Goal: Check status: Check status

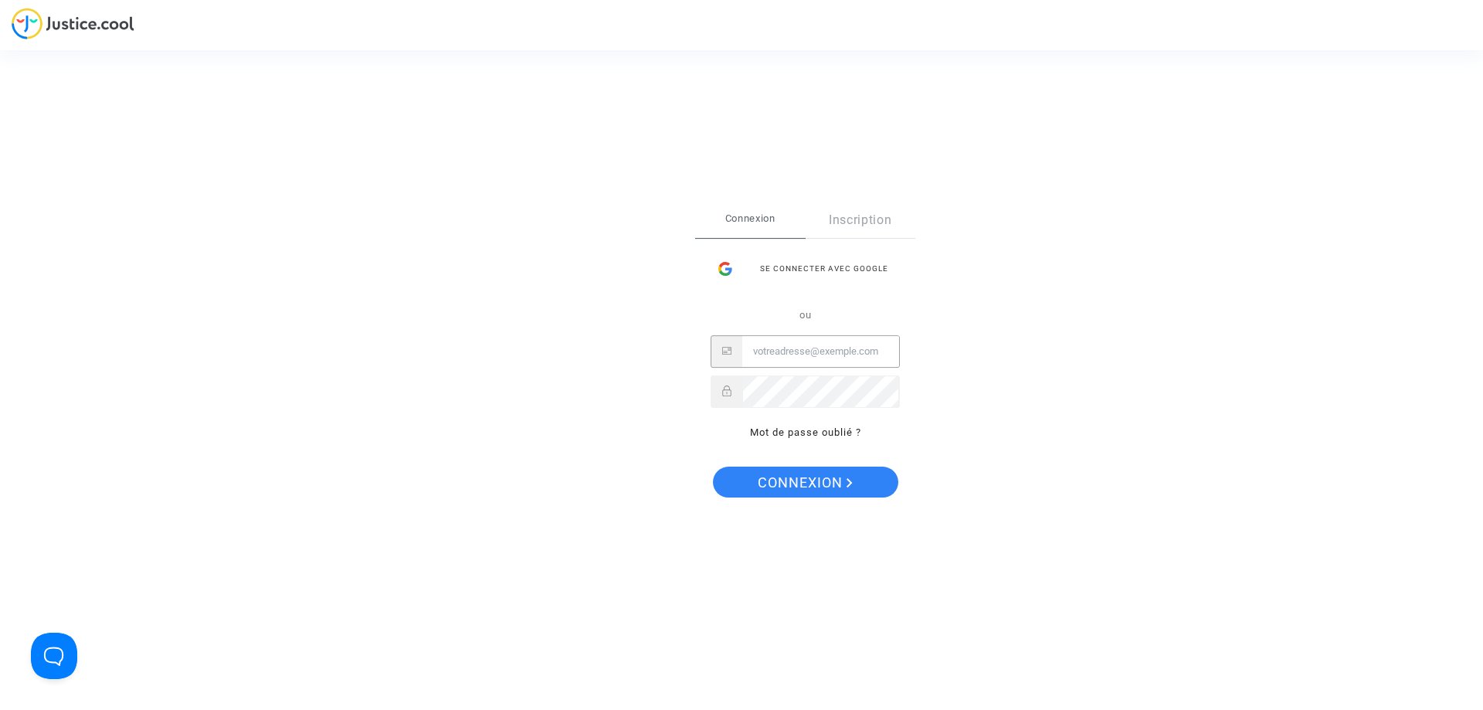
click at [790, 355] on input "Email" at bounding box center [820, 351] width 157 height 31
click at [826, 345] on input "mariecolasse14^@gmail.com" at bounding box center [820, 351] width 157 height 31
type input "mariecolasse14@gmail.com"
click at [713, 466] on button "Connexion" at bounding box center [805, 481] width 185 height 31
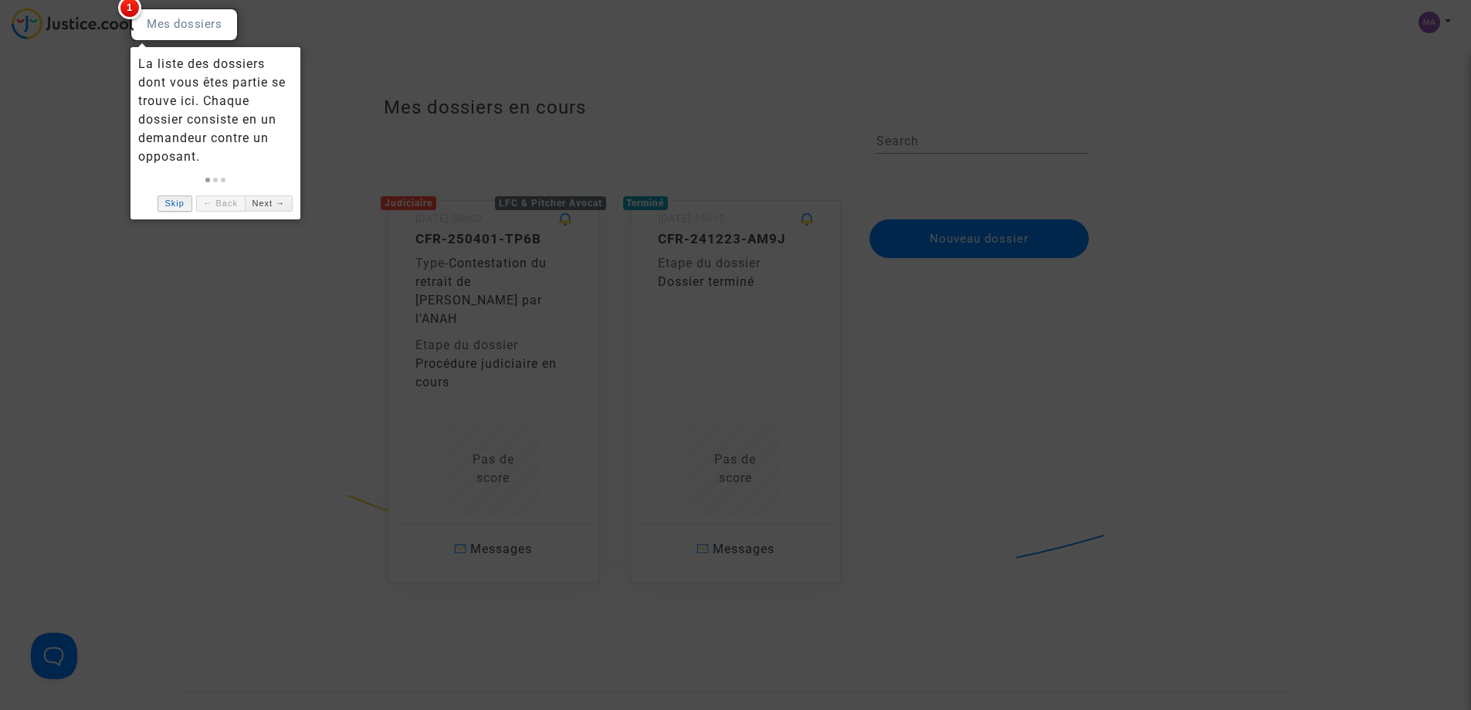
click at [178, 209] on link "Skip" at bounding box center [175, 203] width 35 height 16
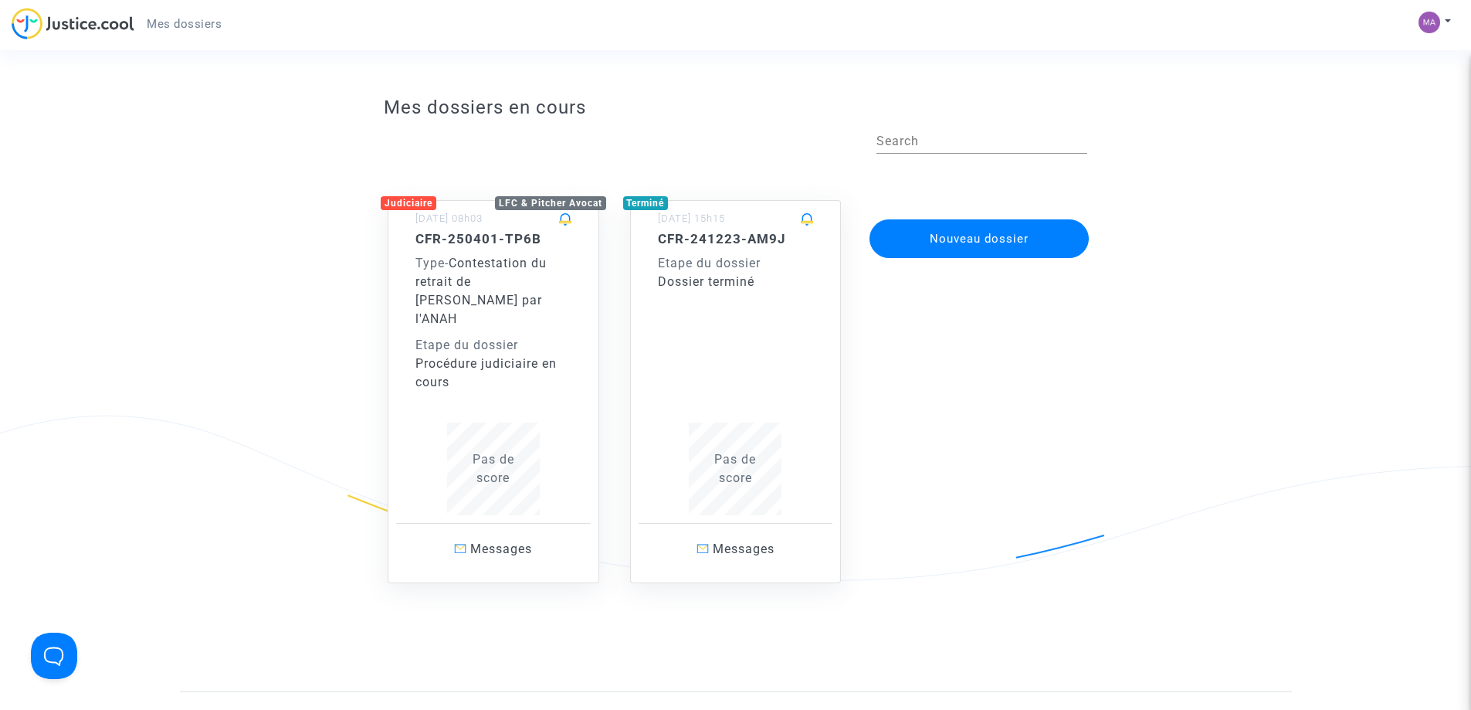
click at [507, 336] on div "Etape du dossier" at bounding box center [493, 345] width 156 height 19
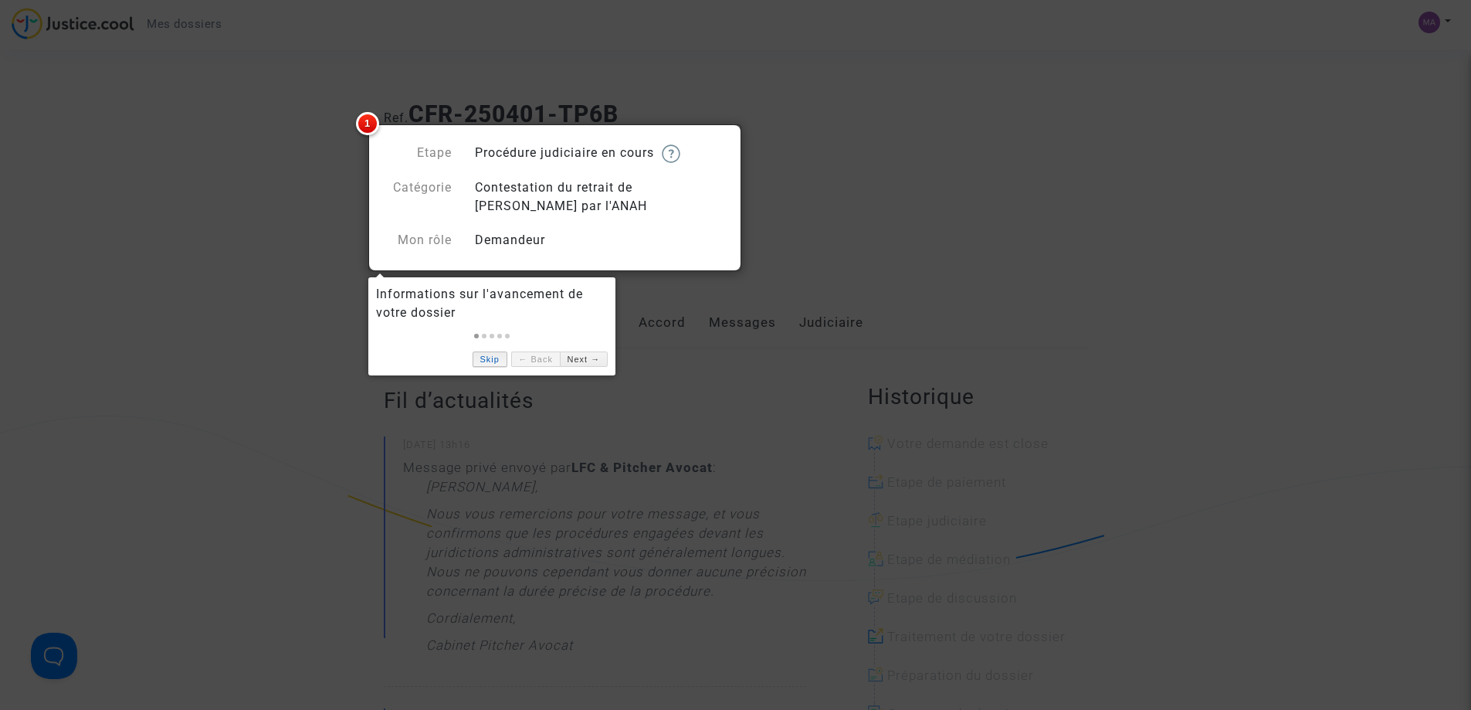
click at [487, 356] on link "Skip" at bounding box center [490, 359] width 35 height 16
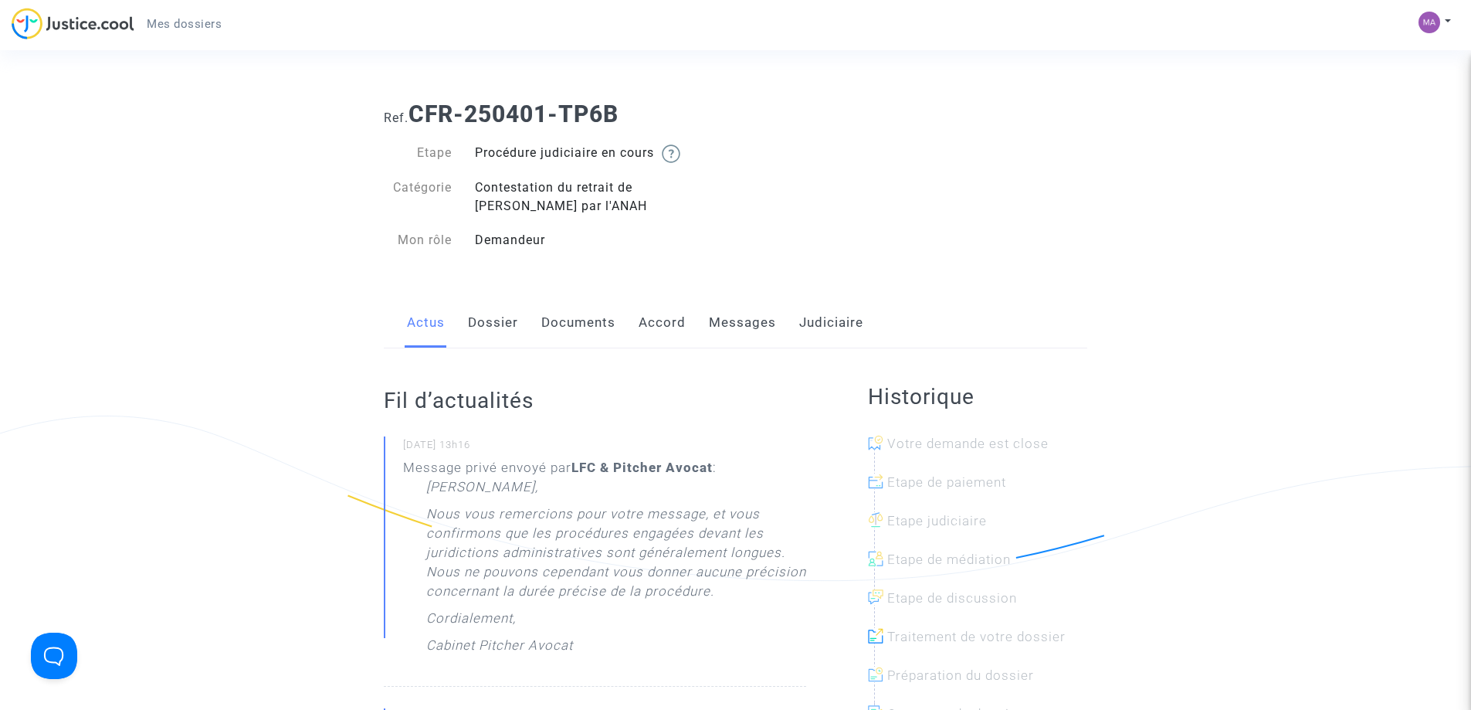
click at [488, 314] on link "Dossier" at bounding box center [493, 322] width 50 height 51
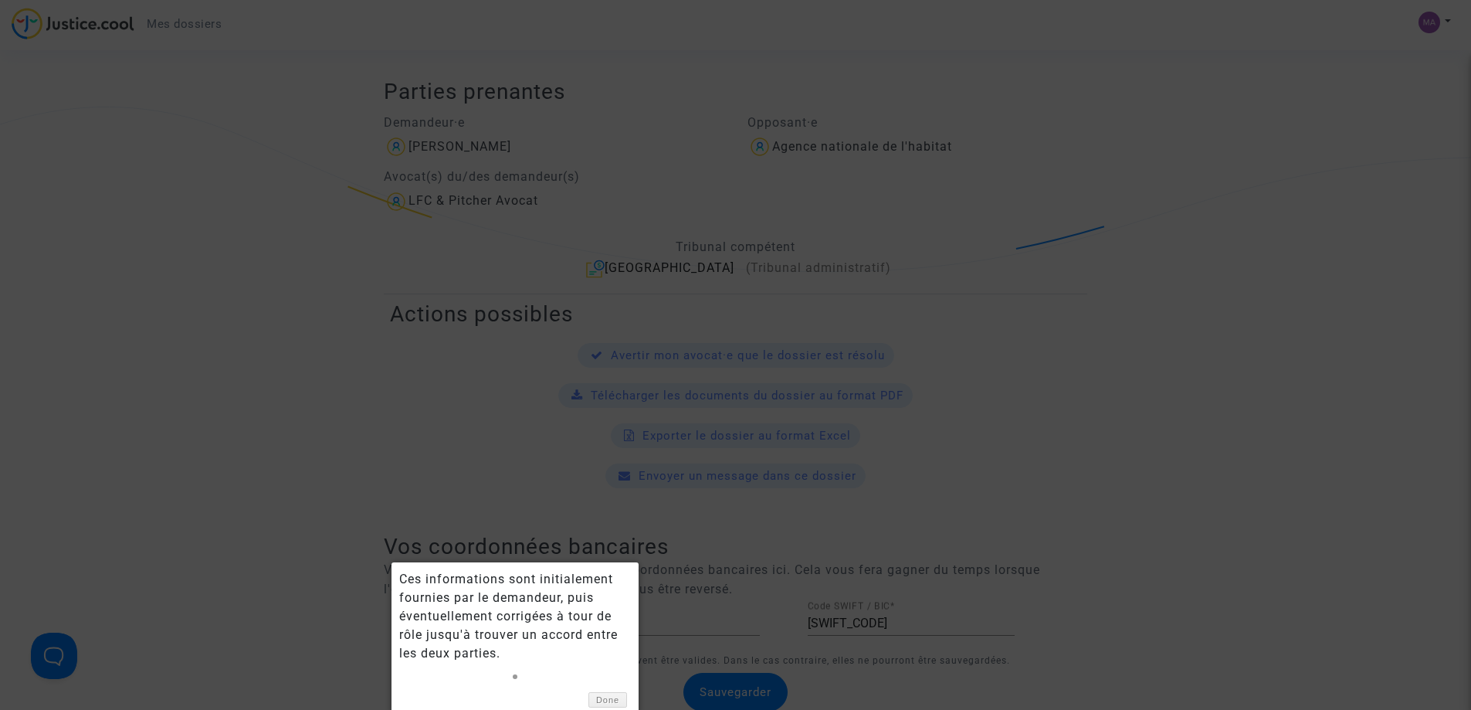
scroll to position [463, 0]
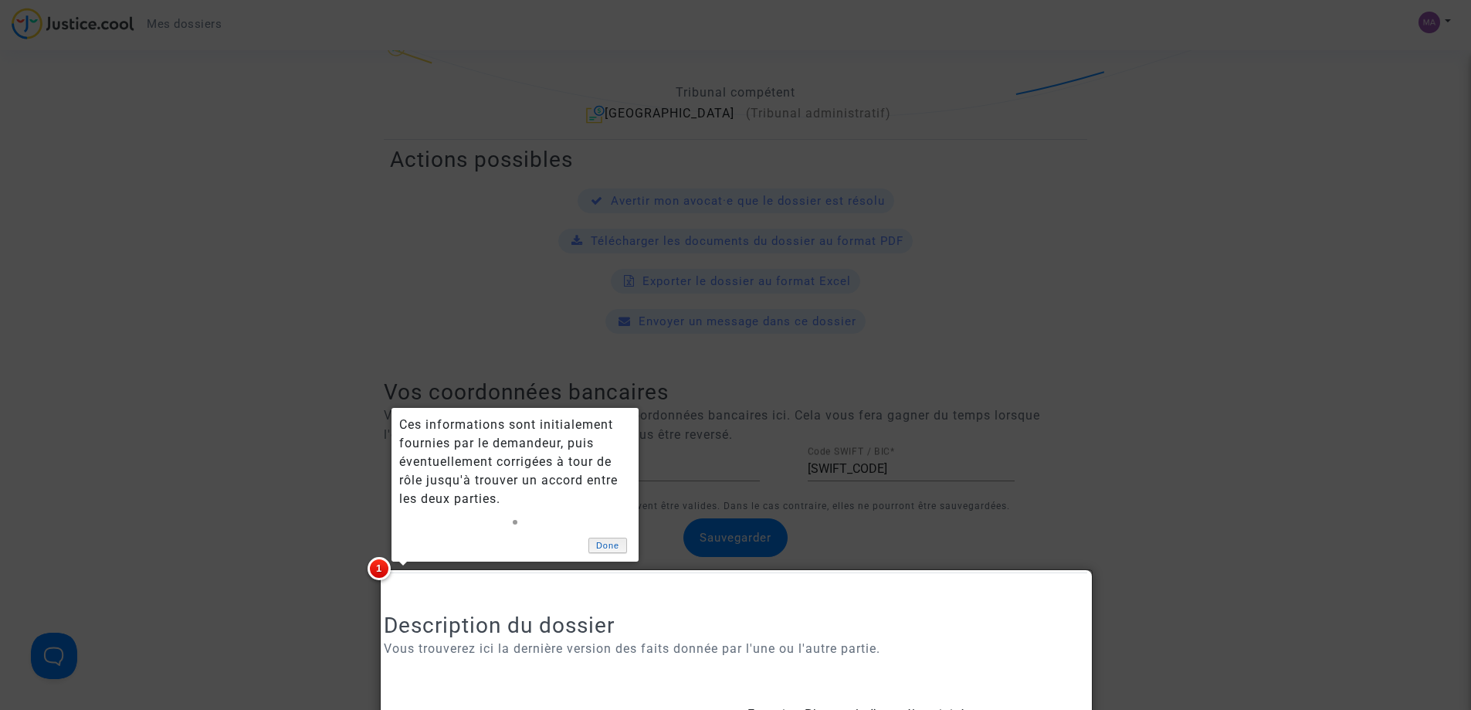
click at [599, 542] on link "Done" at bounding box center [607, 546] width 39 height 16
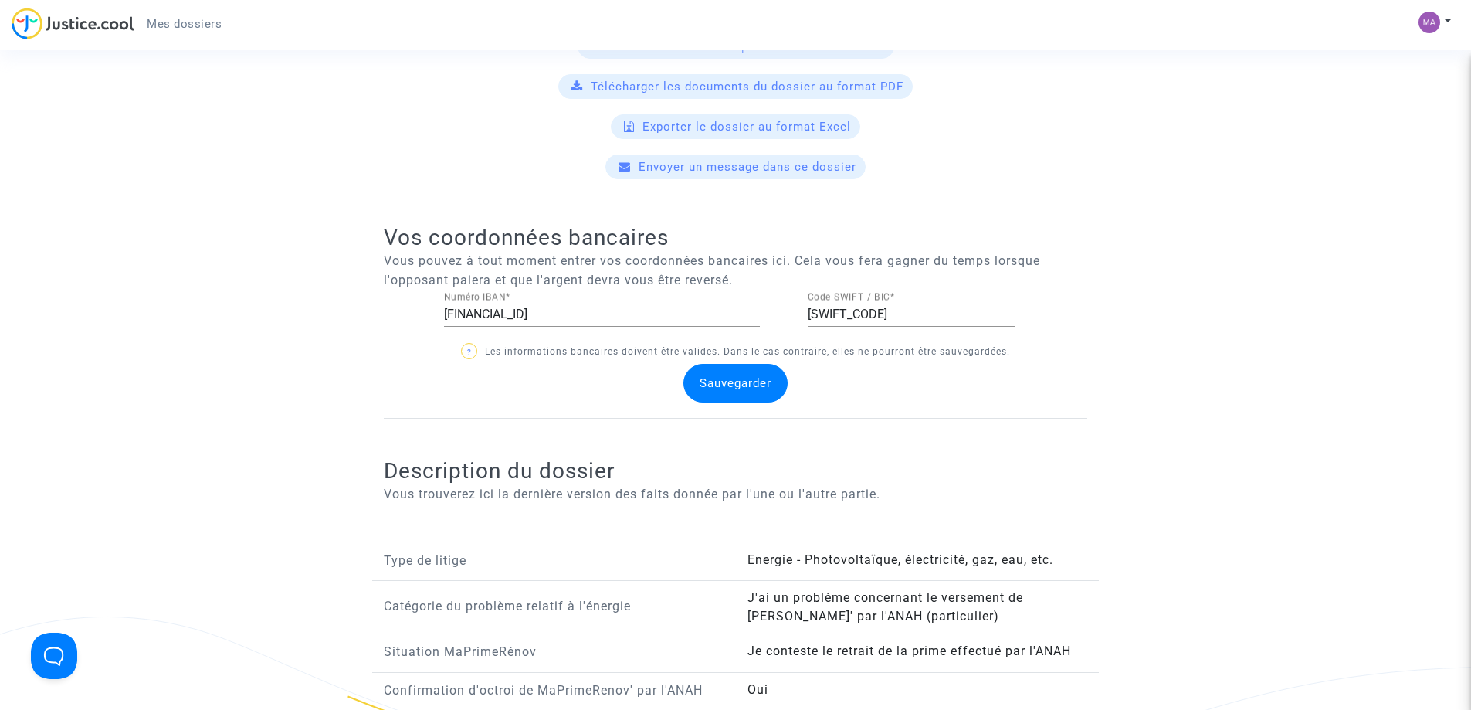
scroll to position [0, 0]
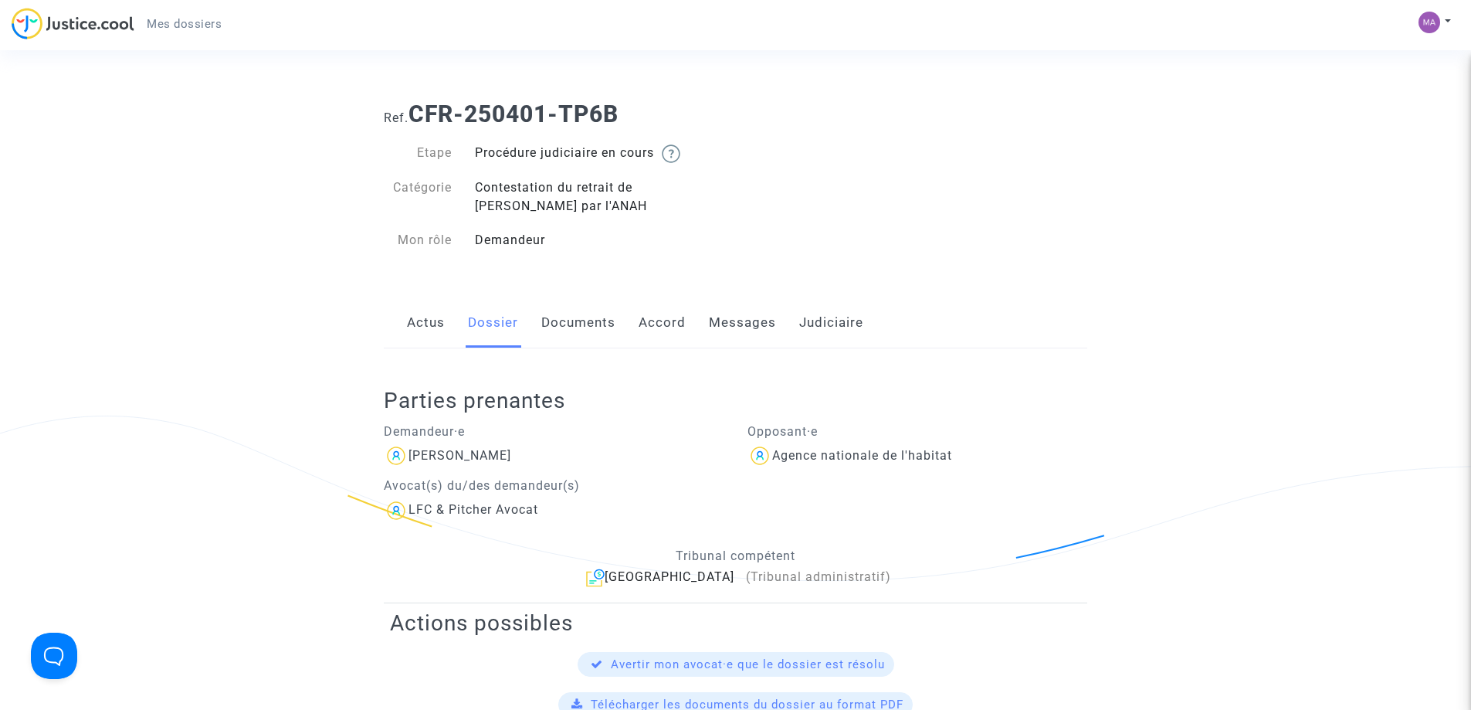
click at [565, 324] on link "Documents" at bounding box center [578, 322] width 74 height 51
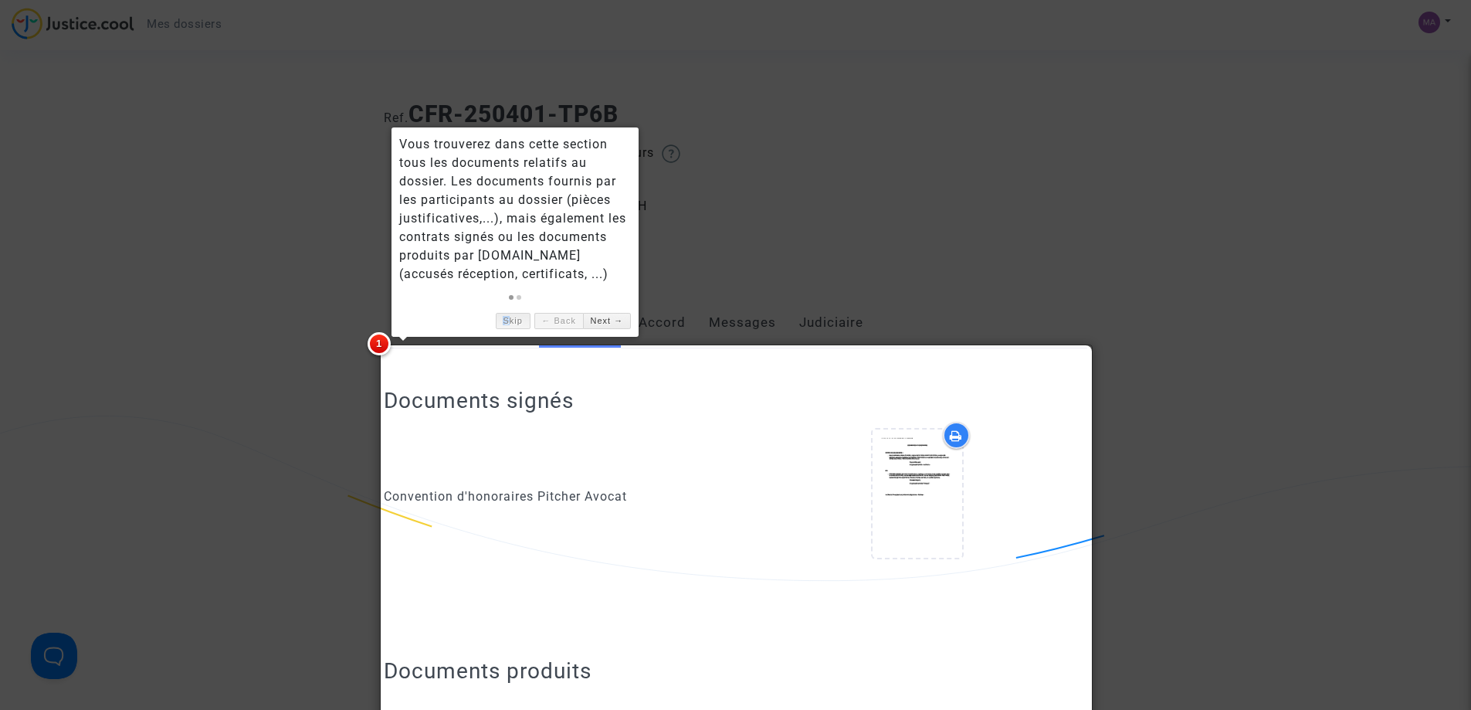
click at [507, 319] on link "Skip" at bounding box center [513, 321] width 35 height 16
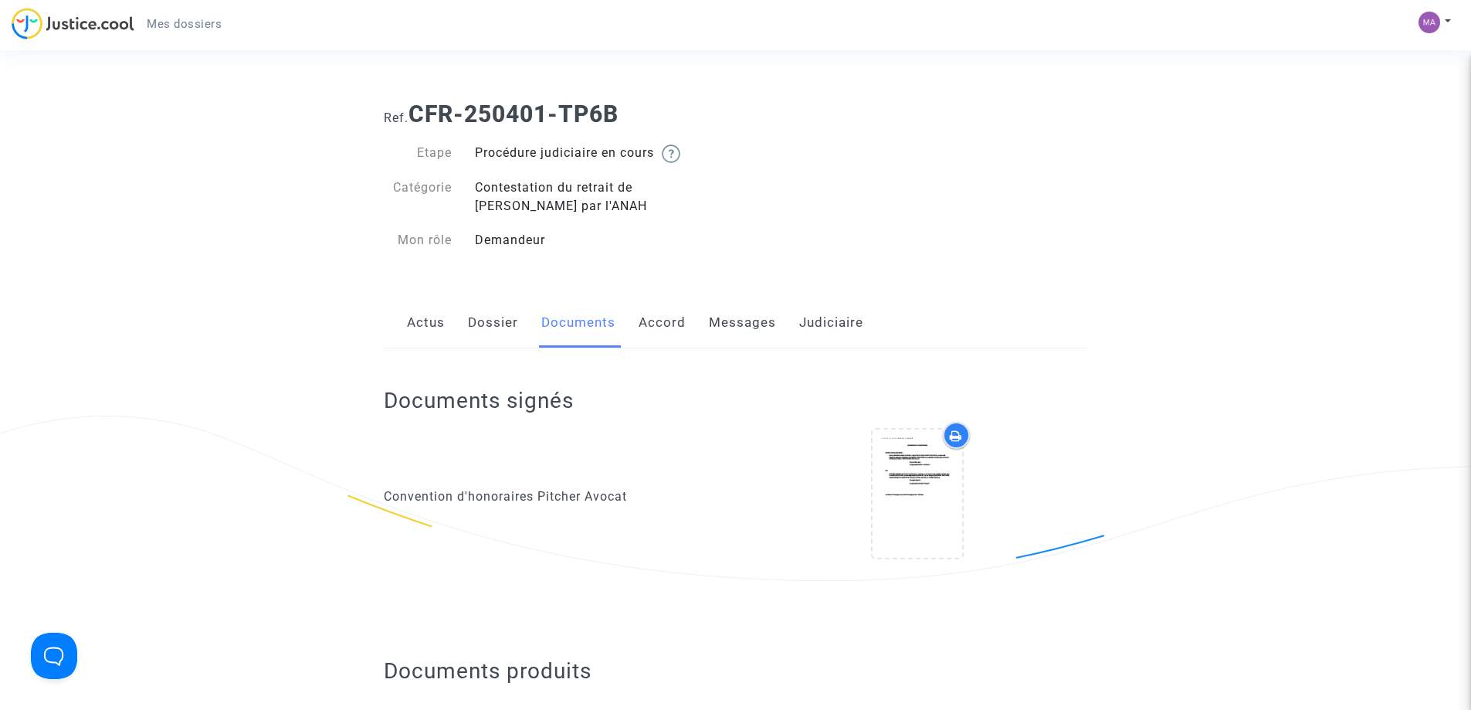
click at [840, 309] on link "Judiciaire" at bounding box center [831, 322] width 64 height 51
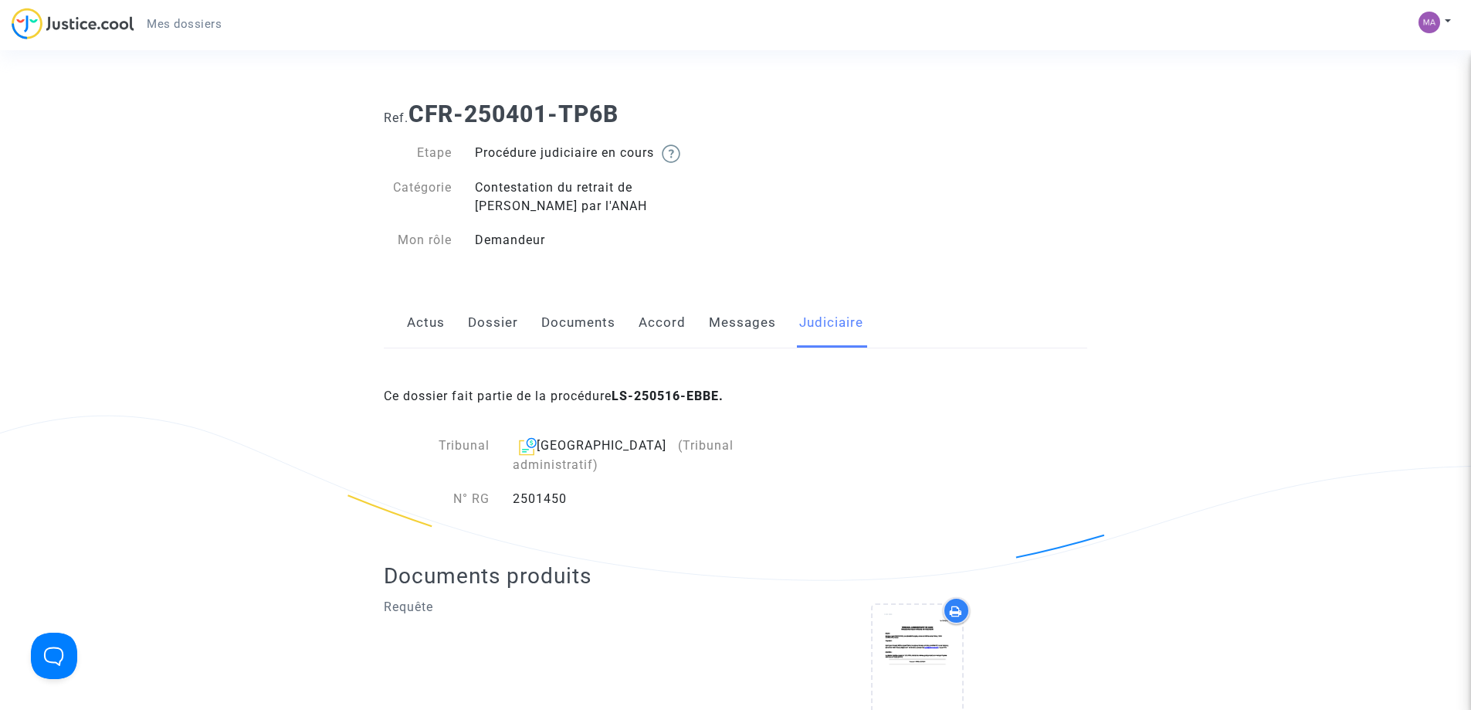
scroll to position [386, 0]
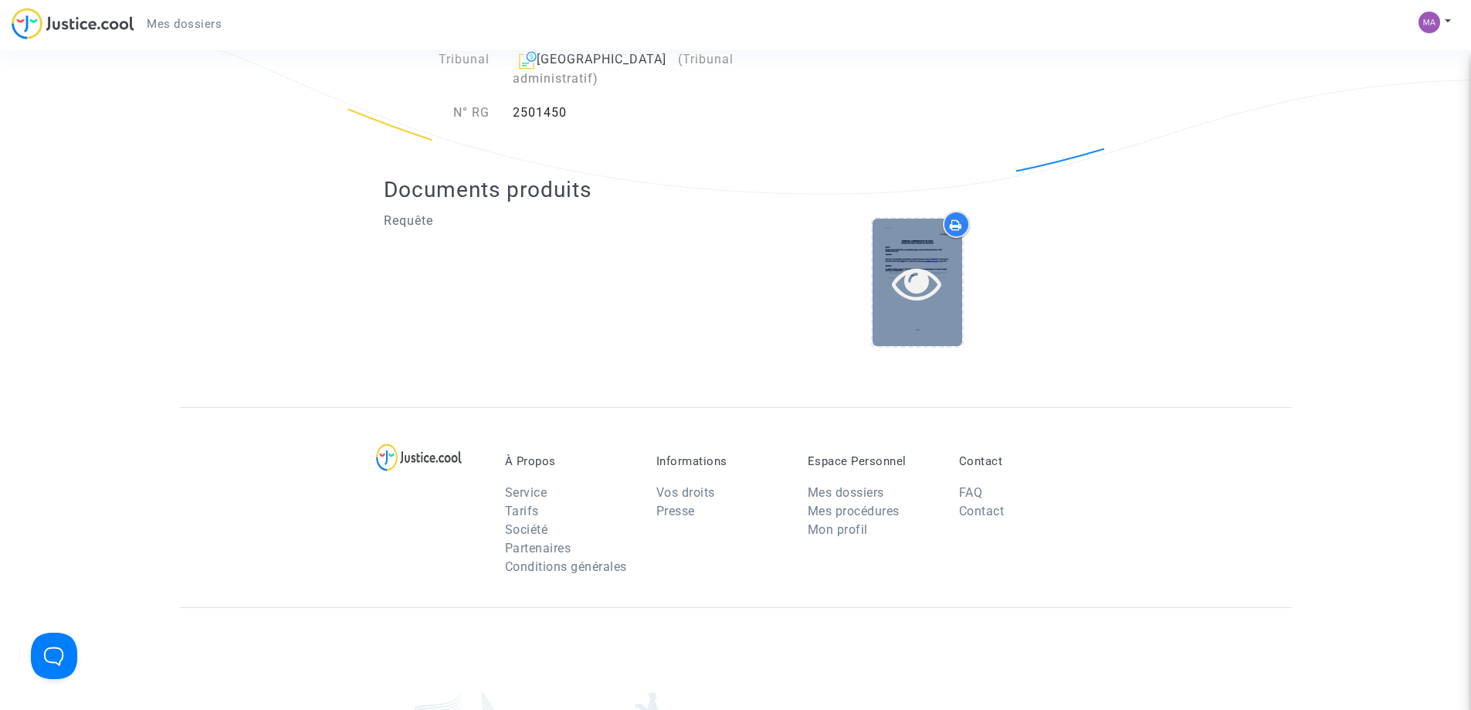
click at [947, 238] on div at bounding box center [918, 282] width 90 height 127
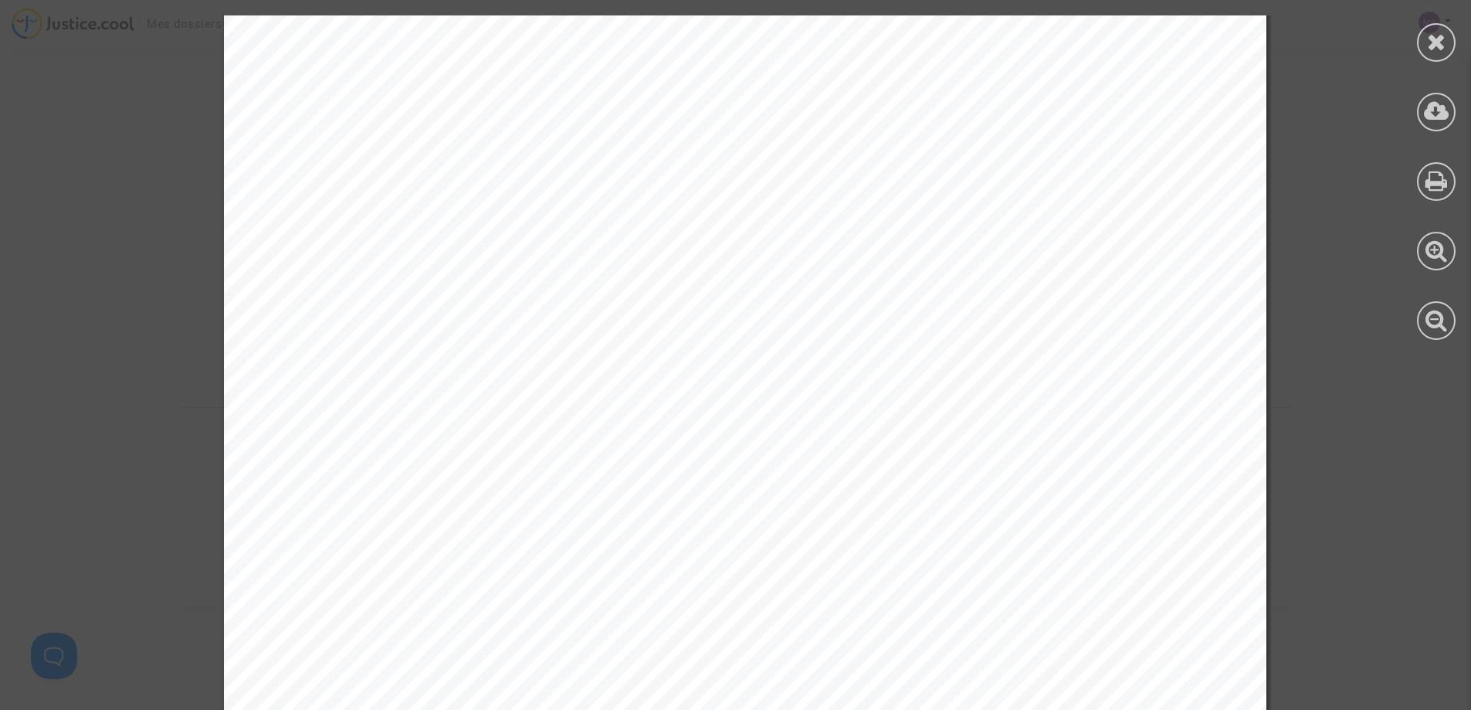
scroll to position [2780, 0]
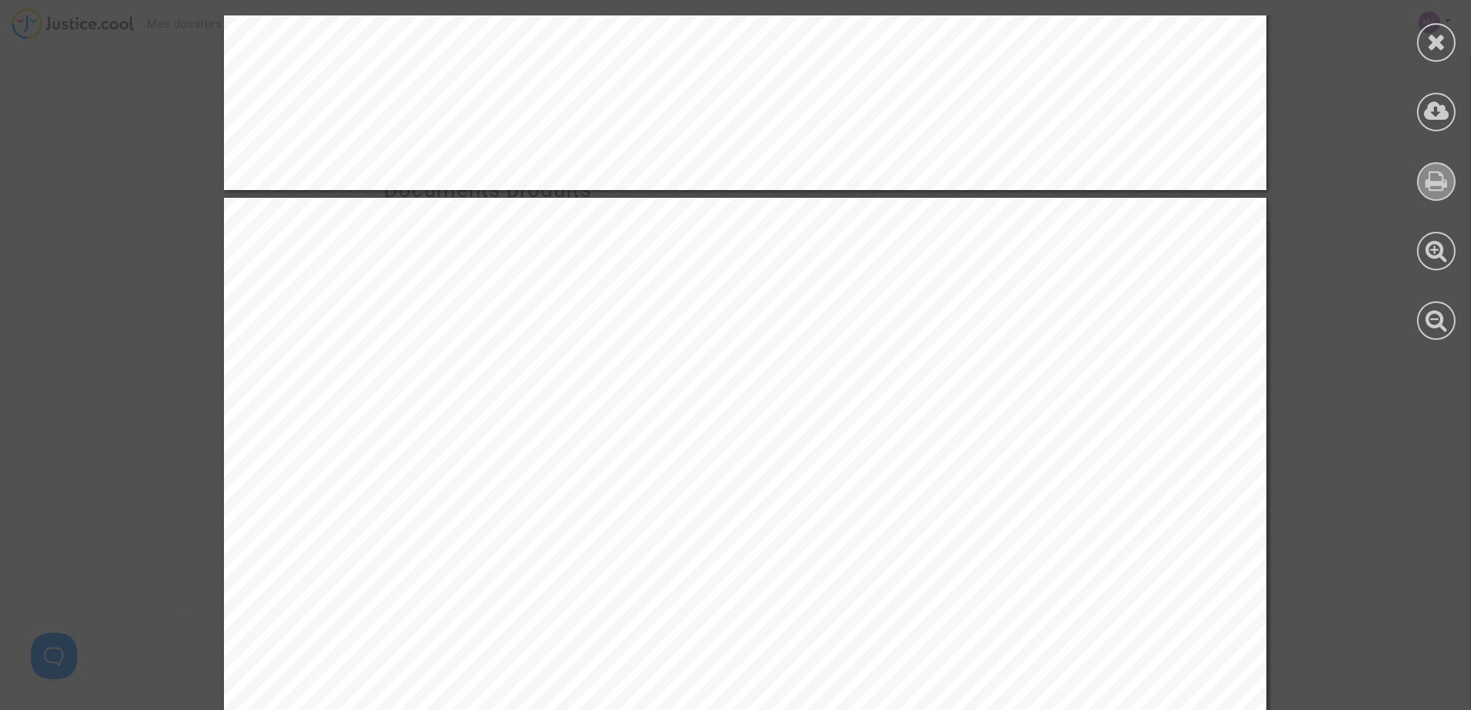
click at [1433, 181] on icon at bounding box center [1437, 180] width 22 height 23
drag, startPoint x: 1444, startPoint y: 31, endPoint x: 1397, endPoint y: 52, distance: 51.5
click at [1444, 31] on icon at bounding box center [1436, 41] width 19 height 23
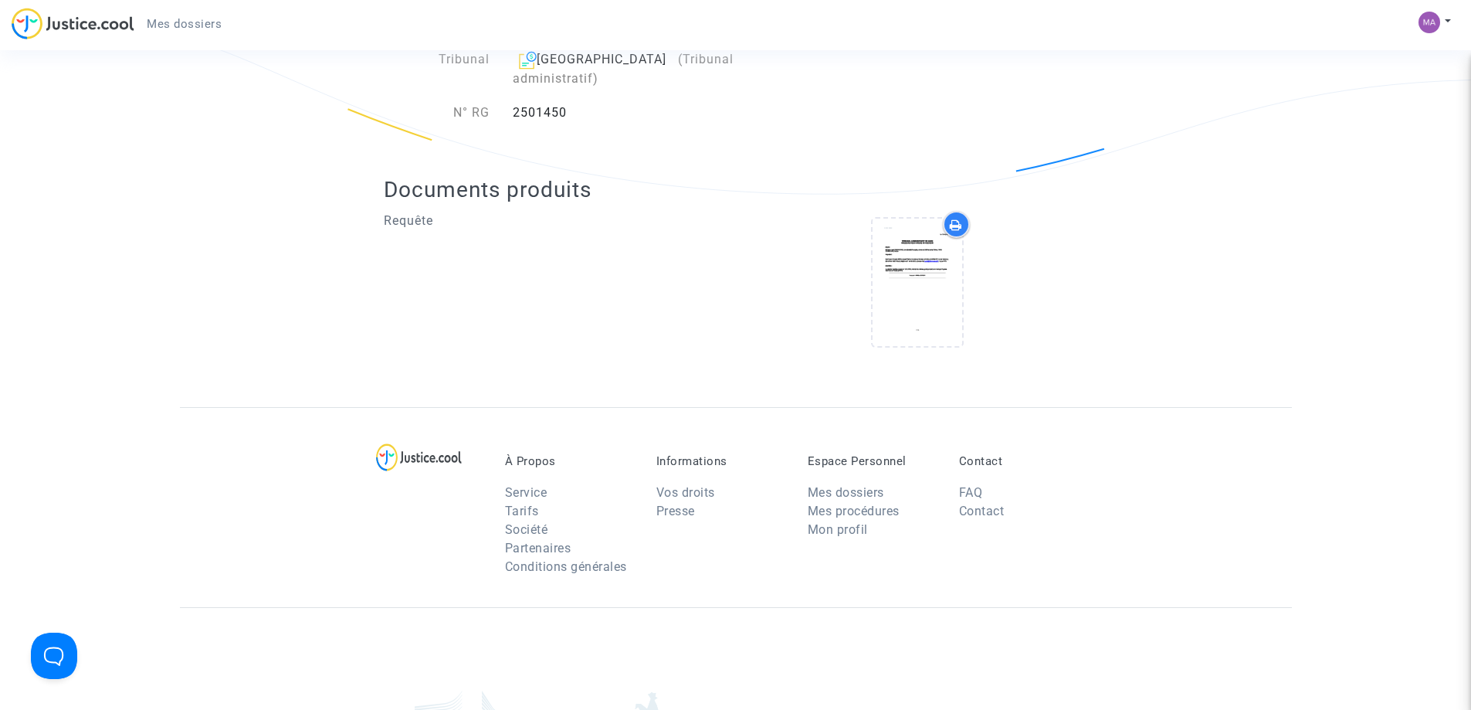
scroll to position [154, 0]
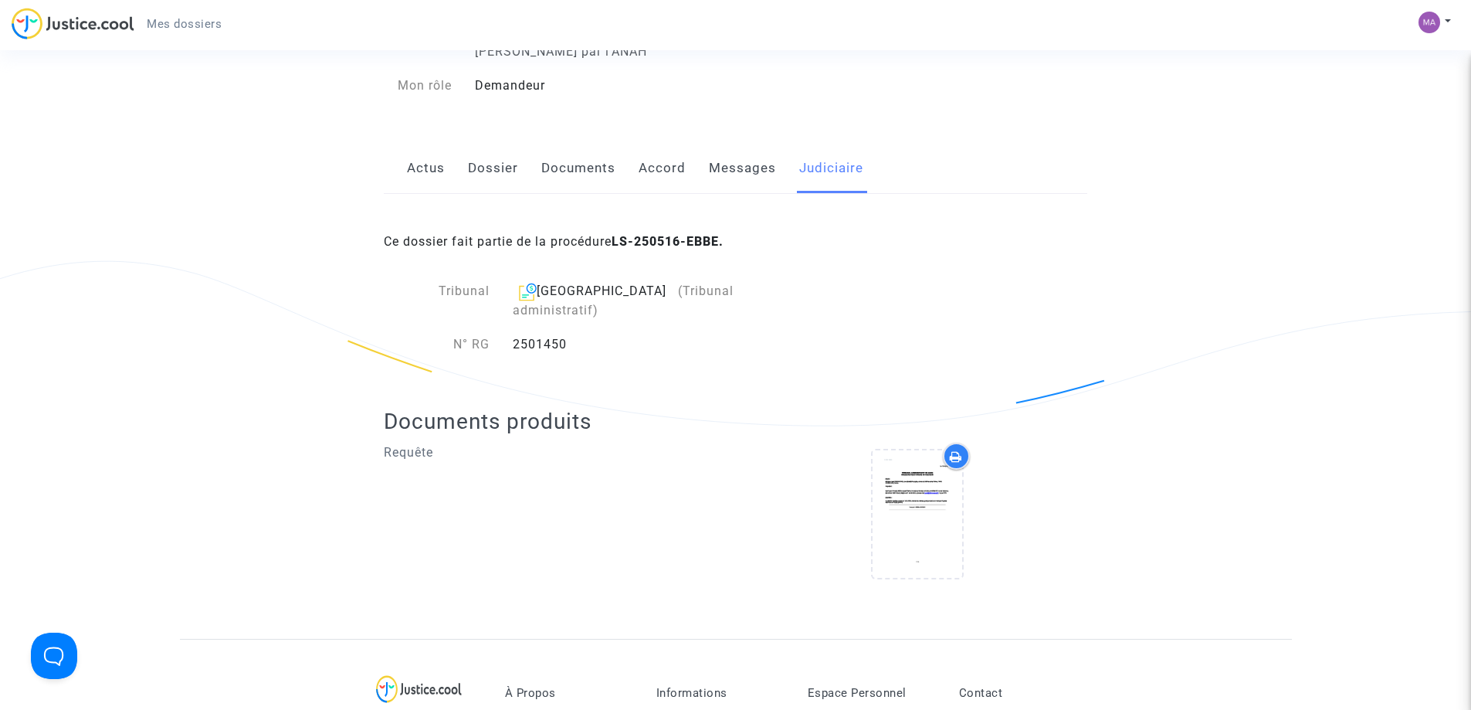
click at [710, 173] on link "Messages" at bounding box center [742, 168] width 67 height 51
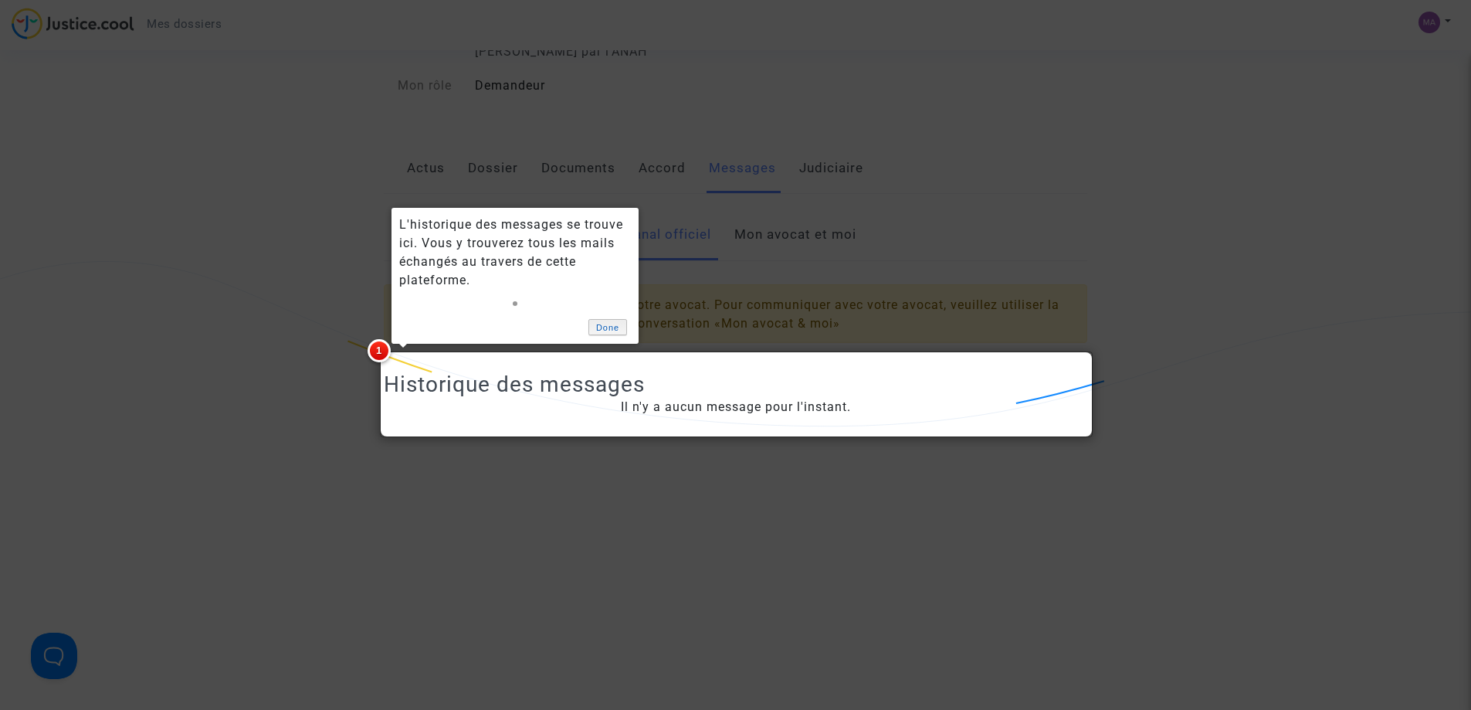
click at [606, 323] on link "Done" at bounding box center [607, 327] width 39 height 16
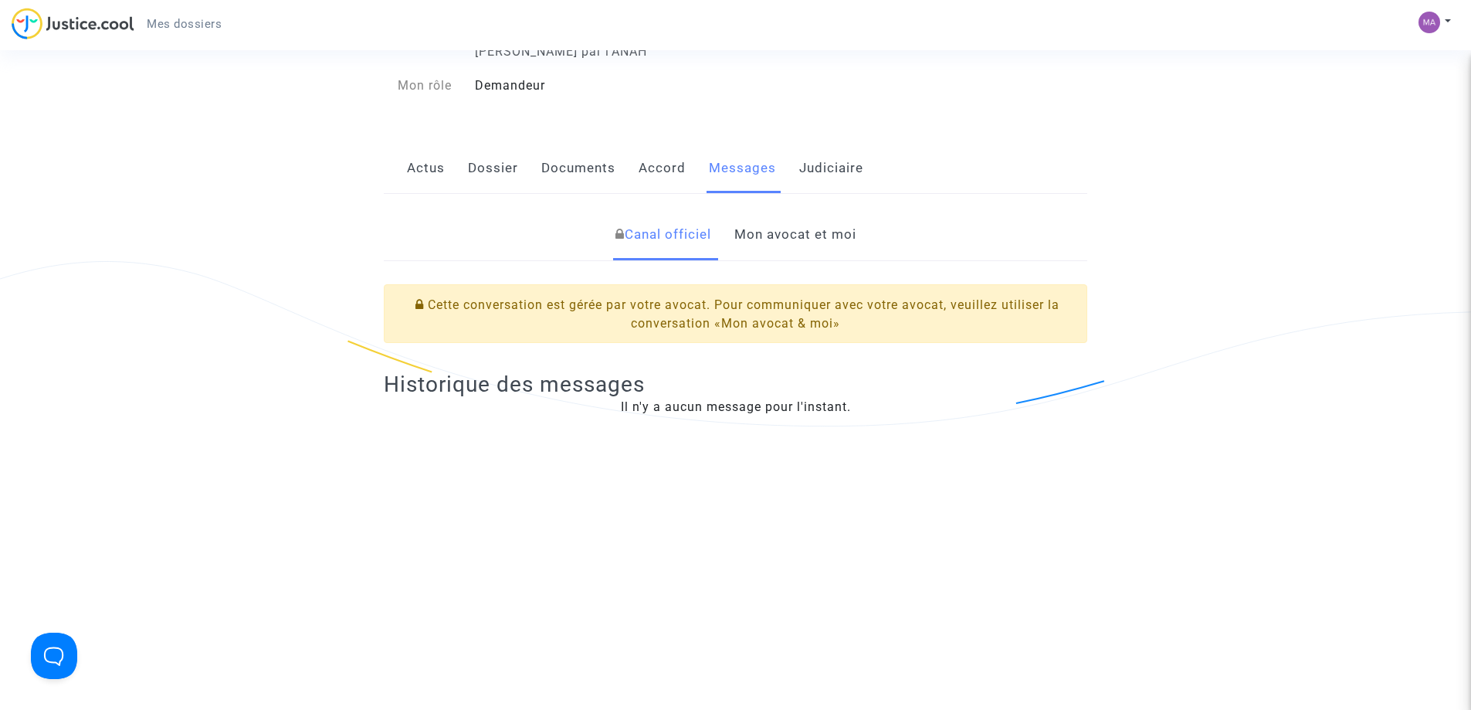
click at [791, 226] on link "Mon avocat et moi" at bounding box center [795, 234] width 122 height 51
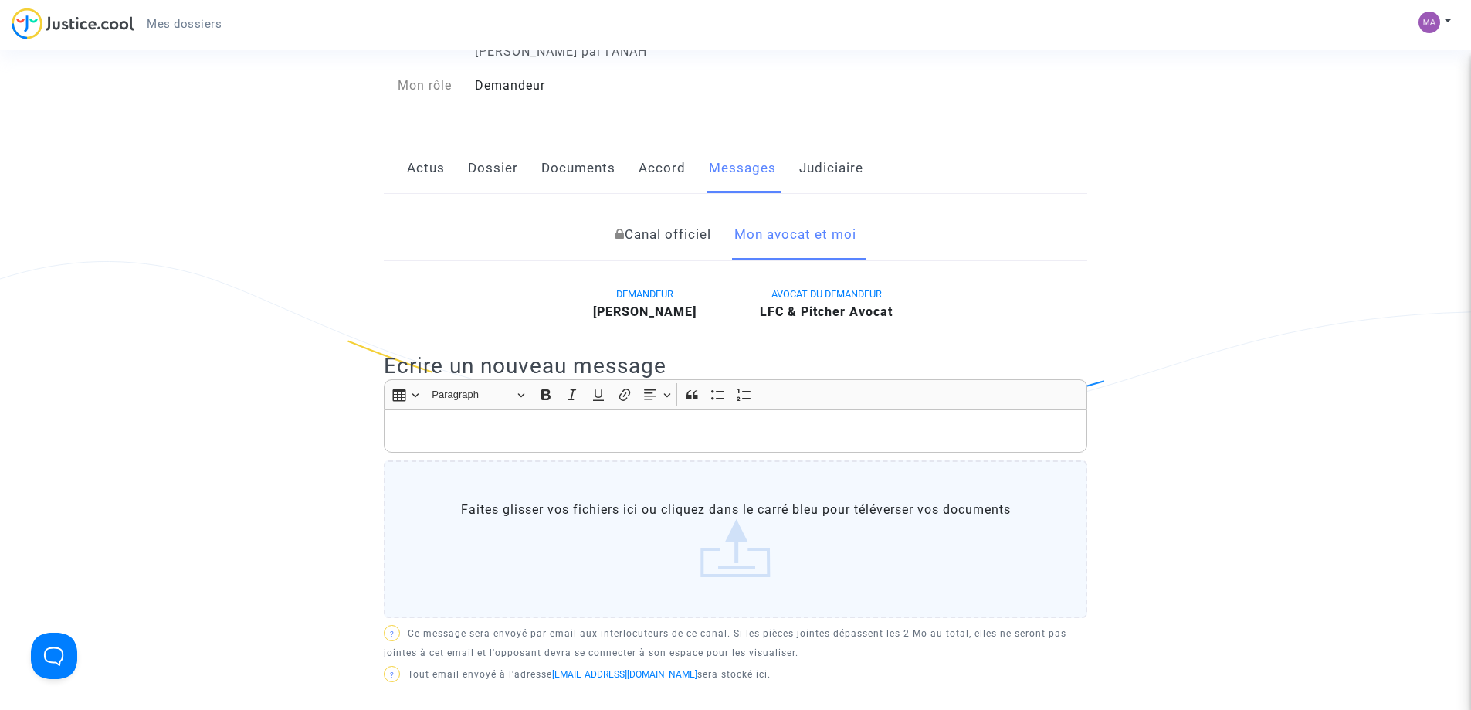
click at [660, 167] on link "Accord" at bounding box center [662, 168] width 47 height 51
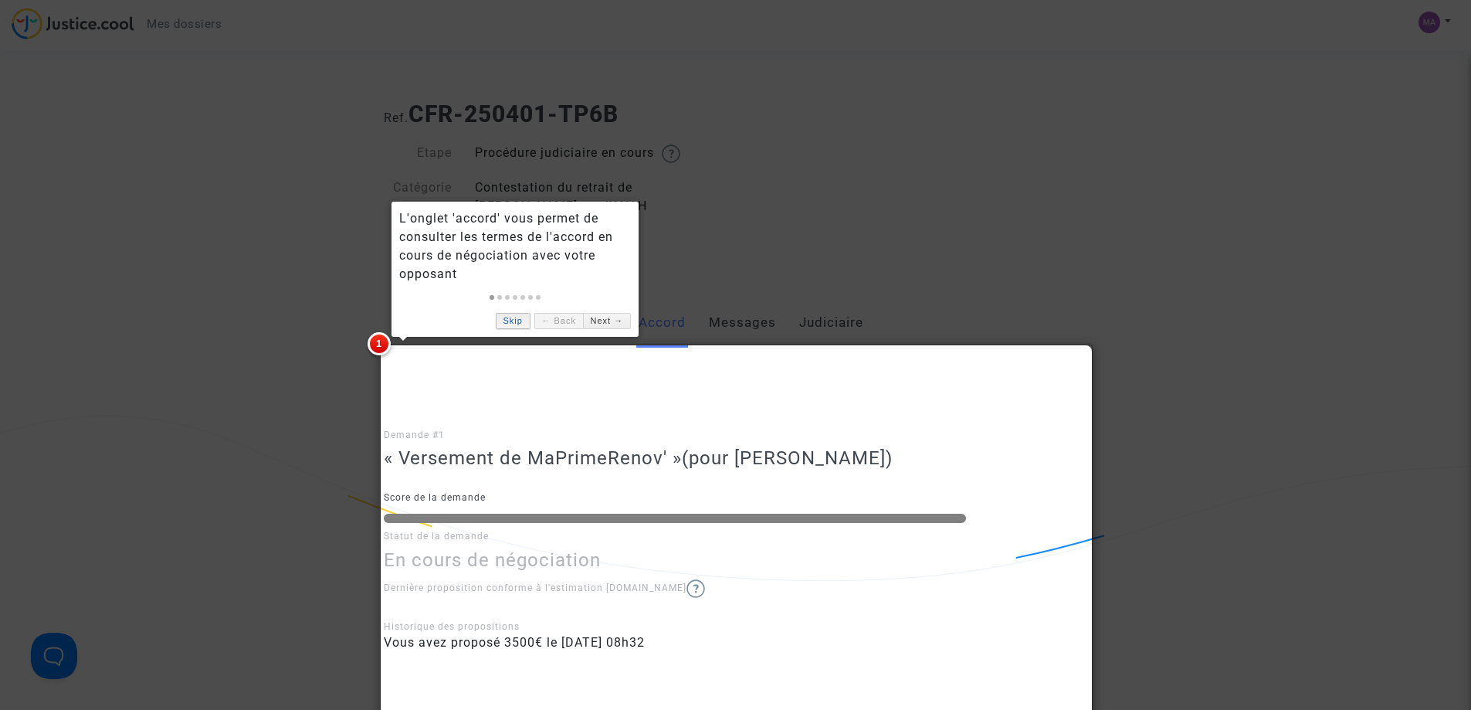
click at [507, 313] on link "Skip" at bounding box center [513, 321] width 35 height 16
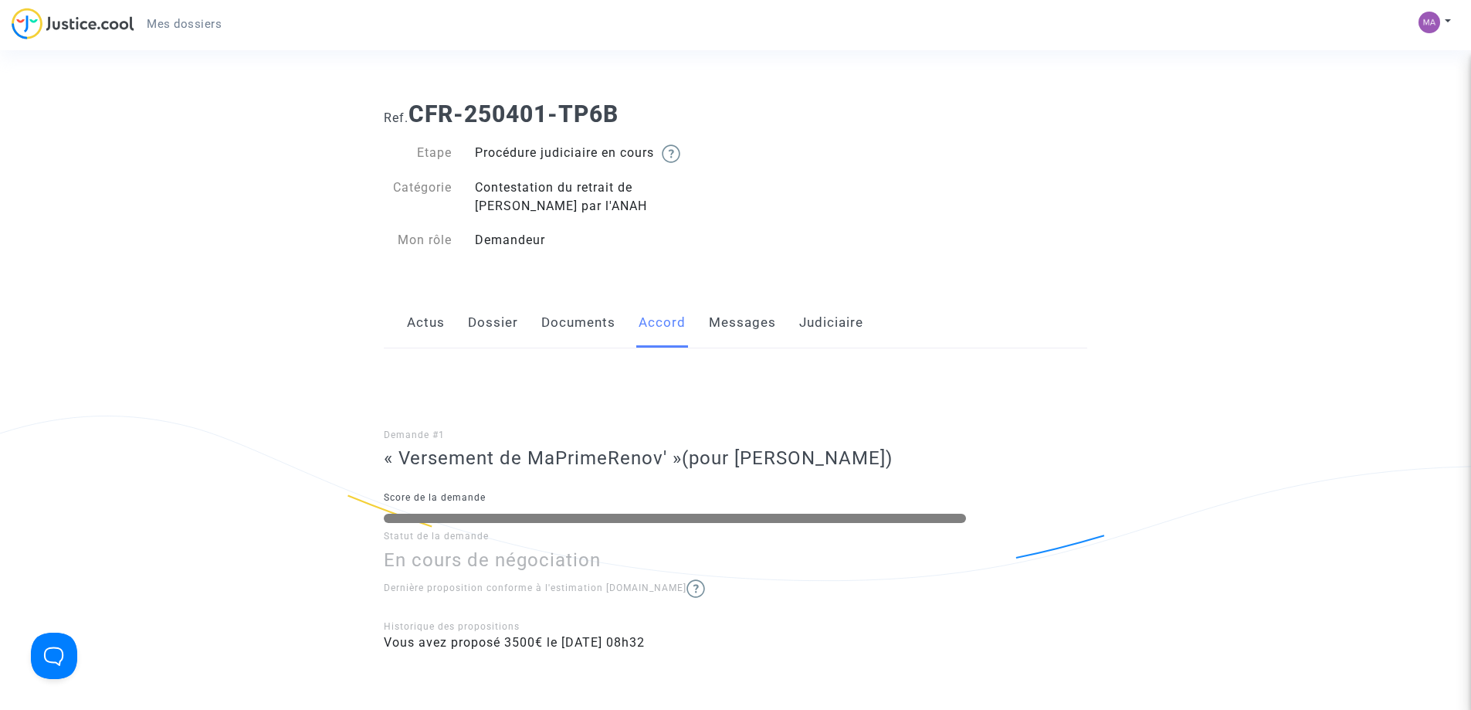
click at [568, 329] on link "Documents" at bounding box center [578, 322] width 74 height 51
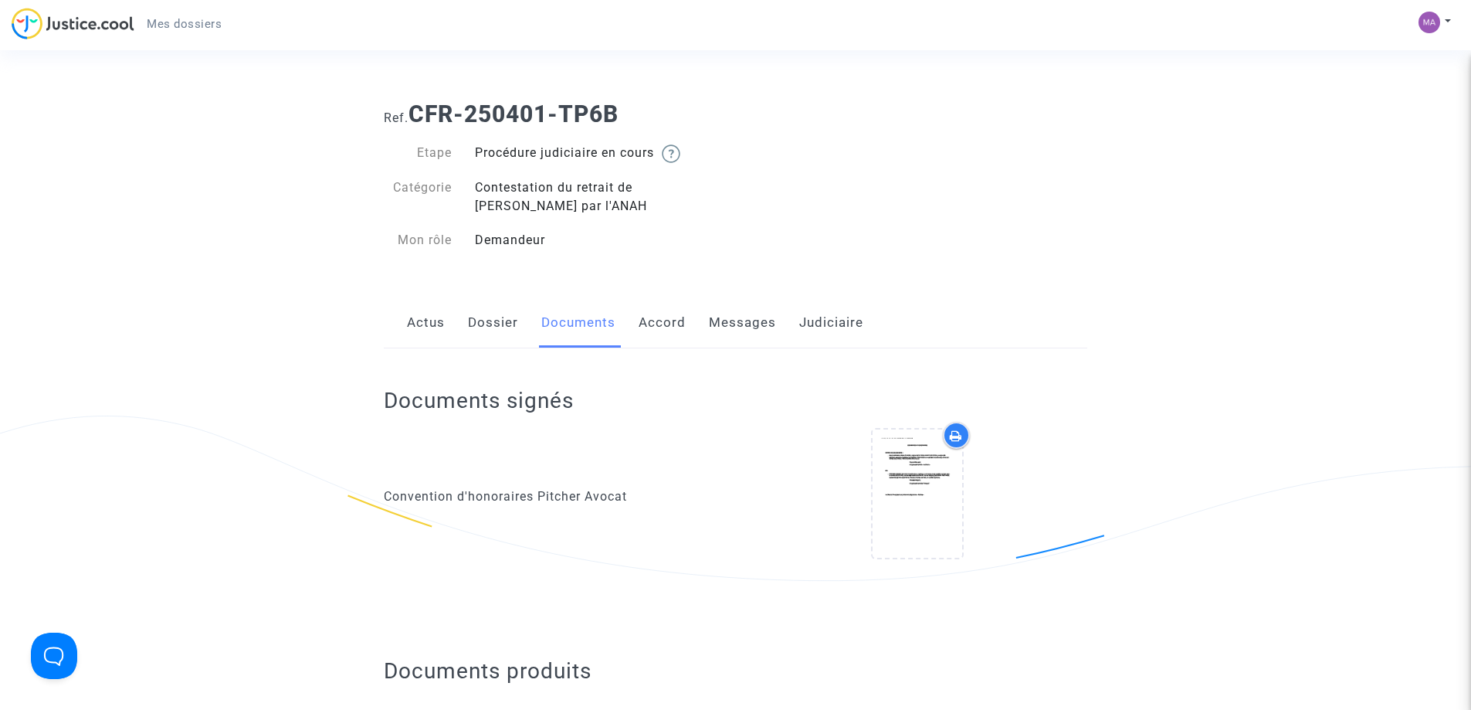
click at [496, 325] on link "Dossier" at bounding box center [493, 322] width 50 height 51
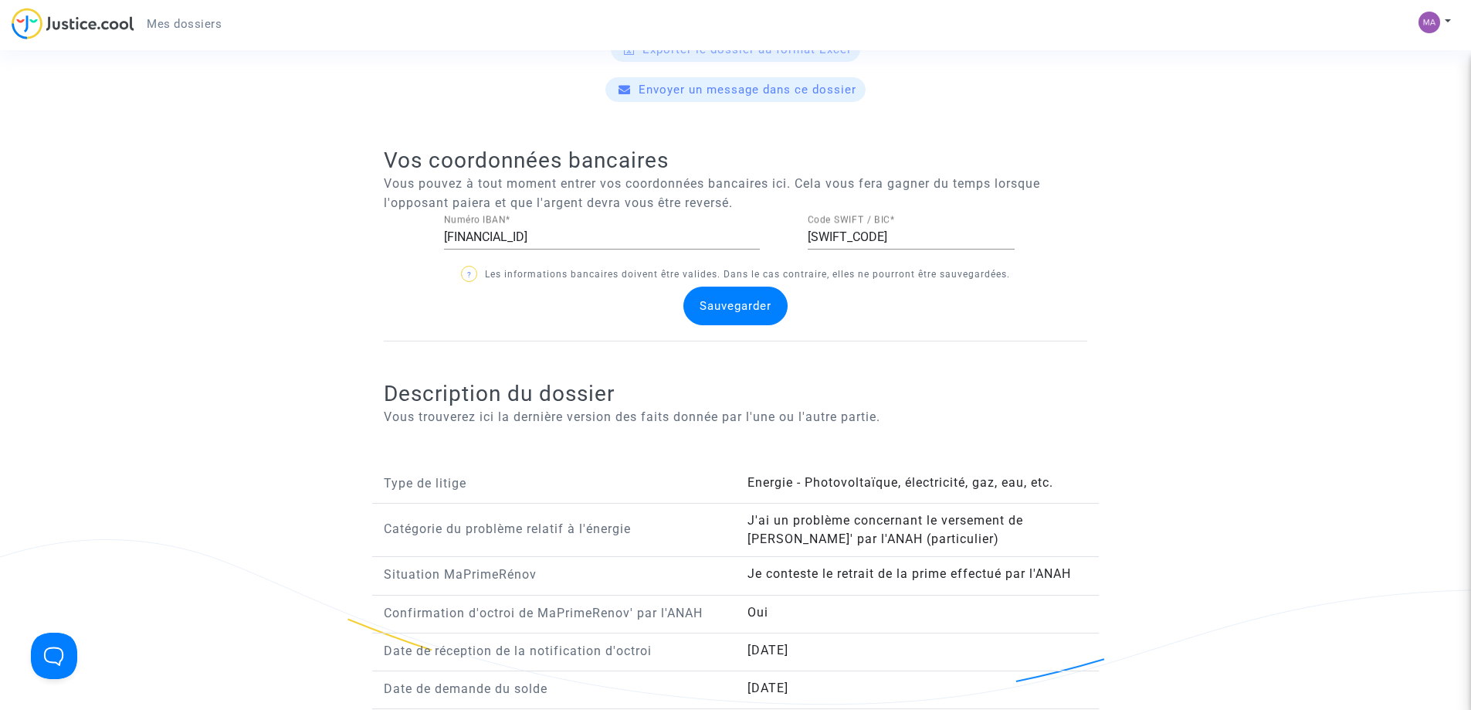
scroll to position [77, 0]
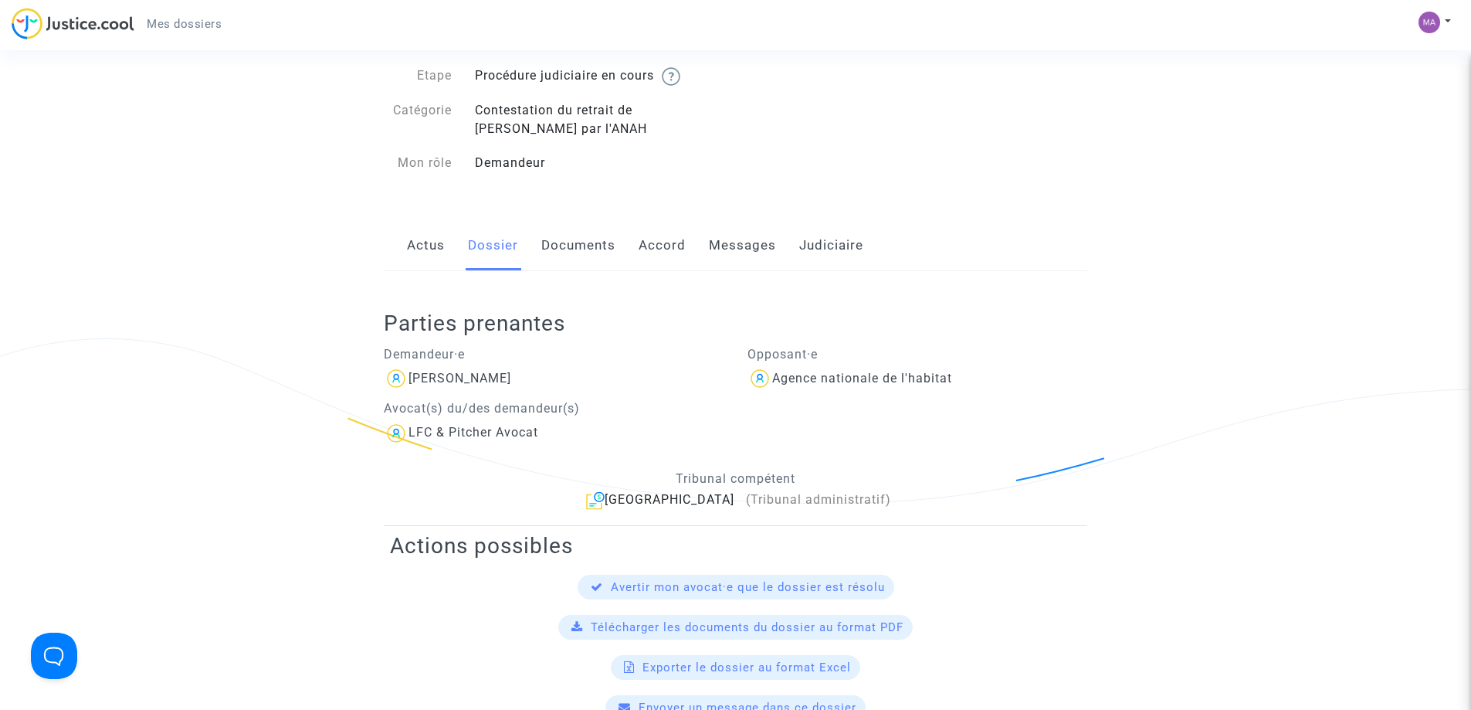
click at [427, 254] on link "Actus" at bounding box center [426, 245] width 38 height 51
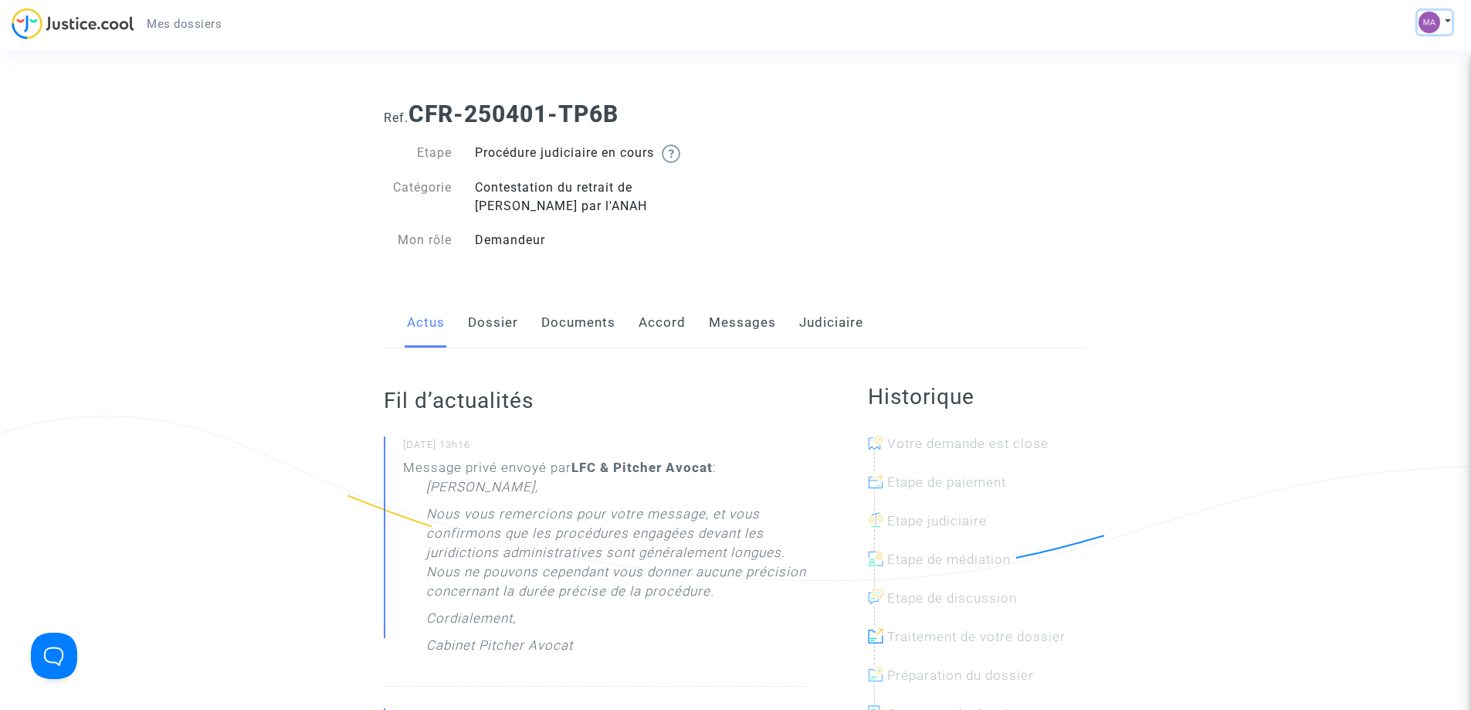
click at [1450, 24] on button at bounding box center [1435, 22] width 34 height 23
click at [1382, 102] on link "Déconnexion" at bounding box center [1390, 104] width 122 height 25
